Goal: Transaction & Acquisition: Download file/media

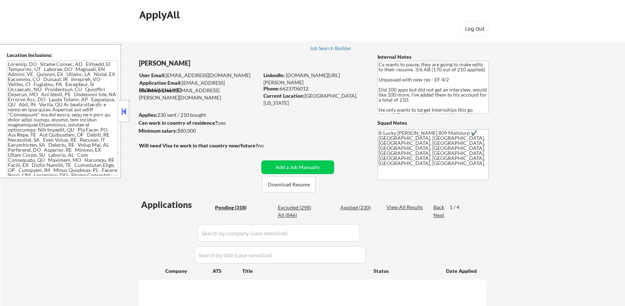
select select ""pending""
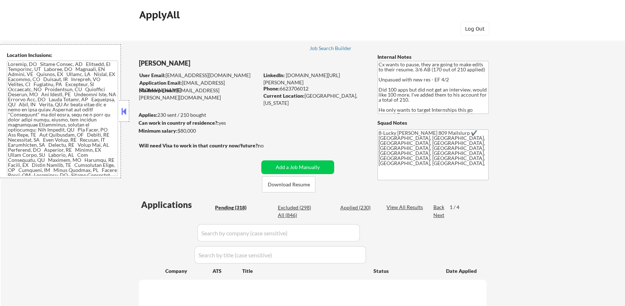
select select ""pending""
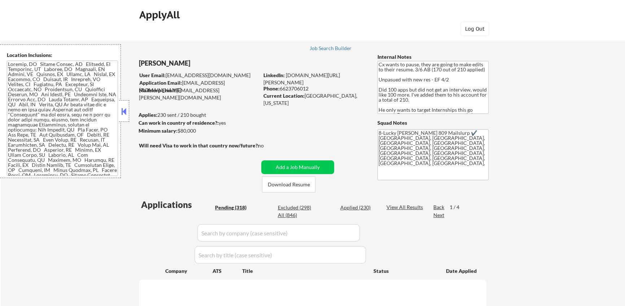
select select ""pending""
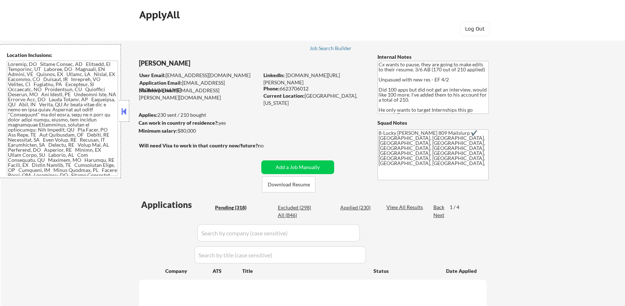
select select ""pending""
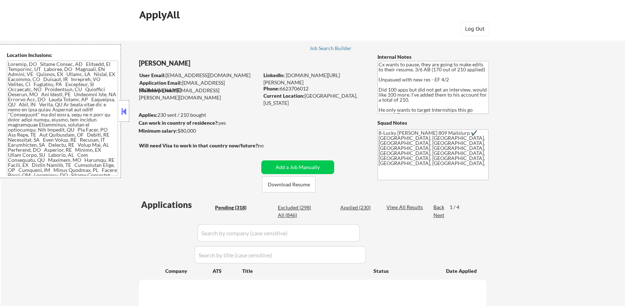
select select ""pending""
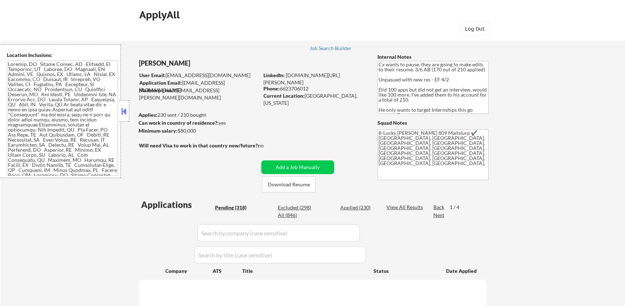
select select ""pending""
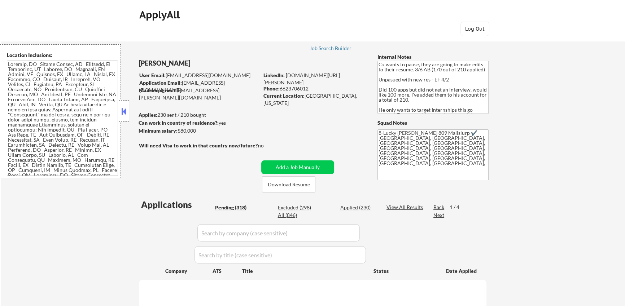
select select ""pending""
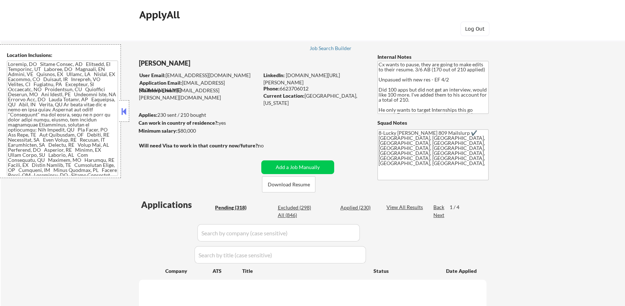
select select ""pending""
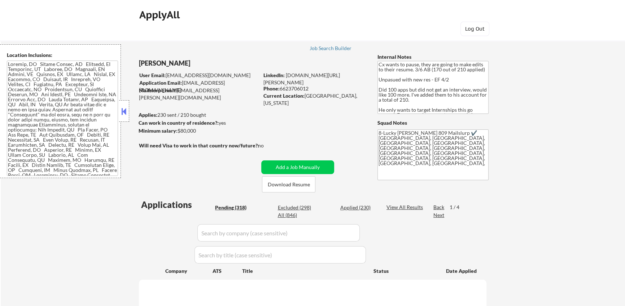
select select ""pending""
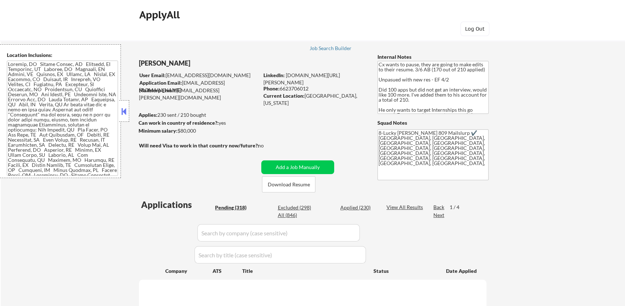
select select ""pending""
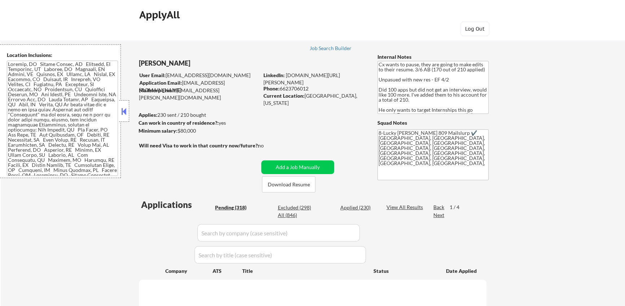
select select ""pending""
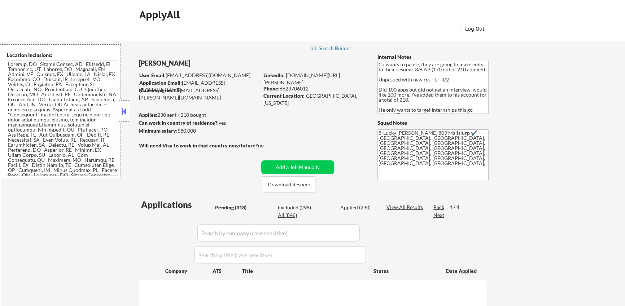
select select ""pending""
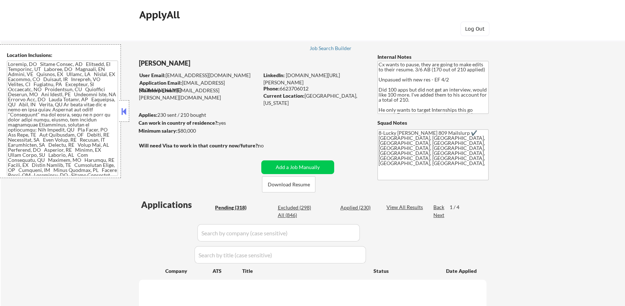
select select ""pending""
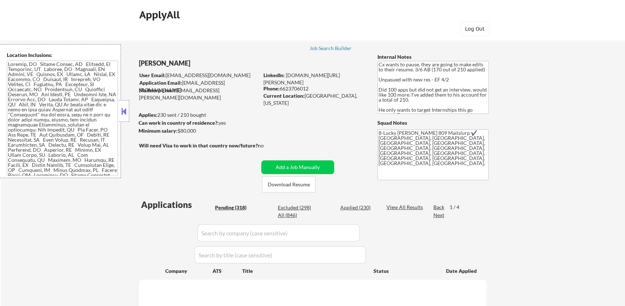
select select ""pending""
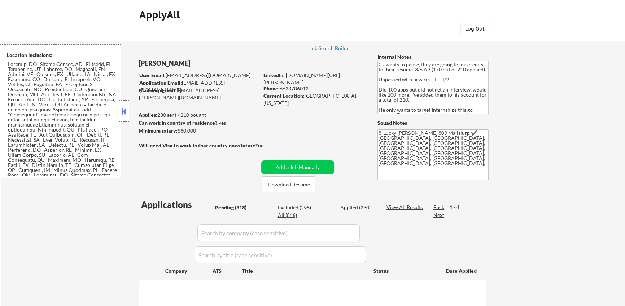
select select ""pending""
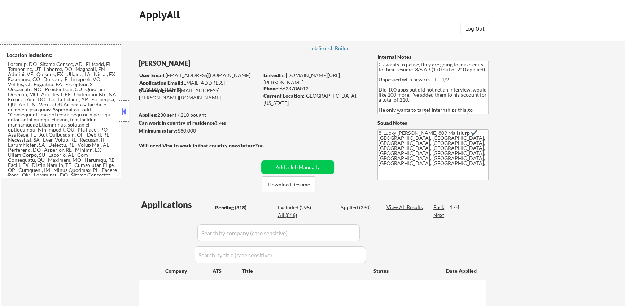
select select ""pending""
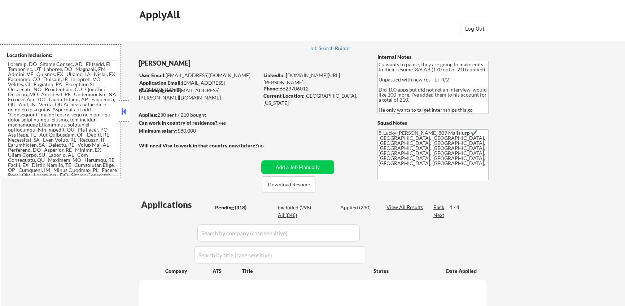
select select ""pending""
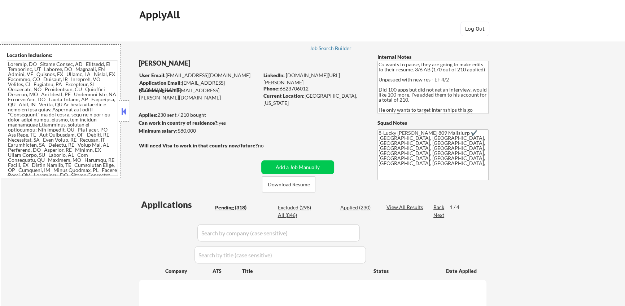
select select ""pending""
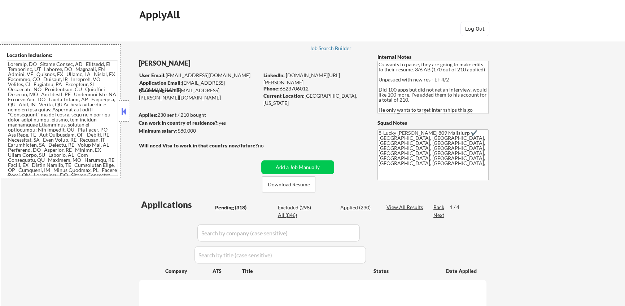
select select ""pending""
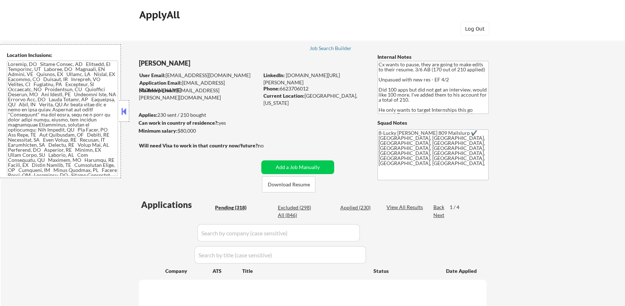
select select ""pending""
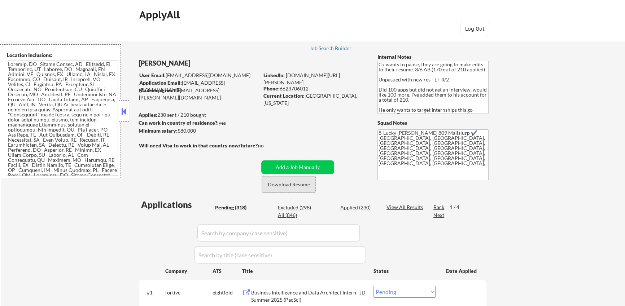
click at [297, 186] on button "Download Resume" at bounding box center [288, 184] width 53 height 16
